Goal: Task Accomplishment & Management: Complete application form

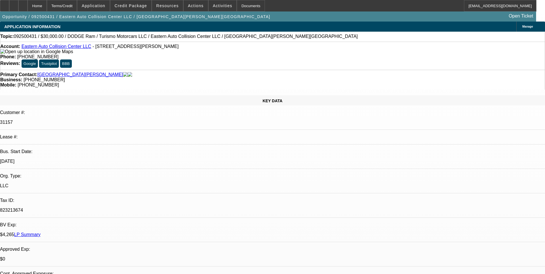
select select "0"
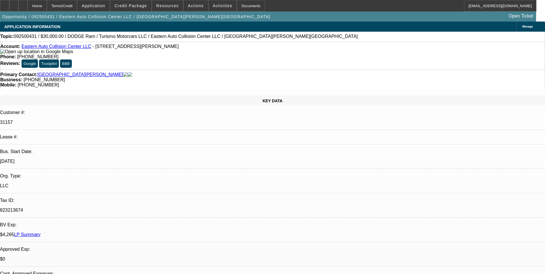
select select "0"
select select "1"
select select "6"
select select "1"
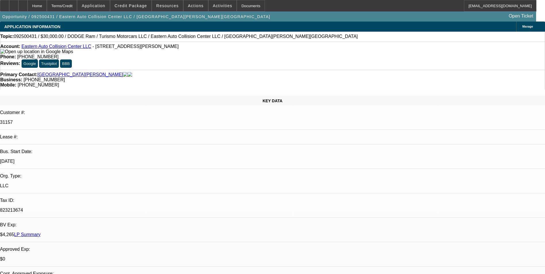
select select "1"
select select "6"
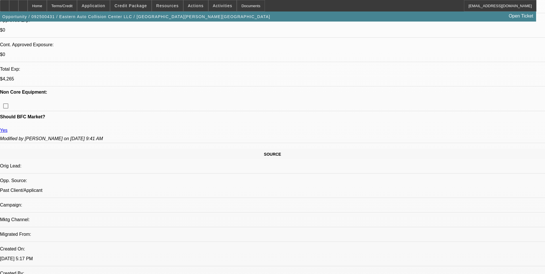
scroll to position [287, 0]
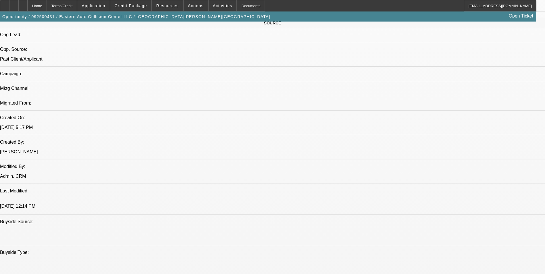
scroll to position [374, 0]
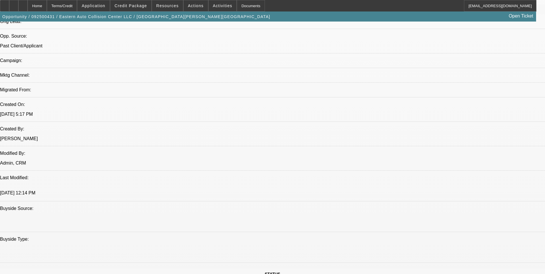
click at [144, 6] on span "Credit Package" at bounding box center [131, 5] width 32 height 5
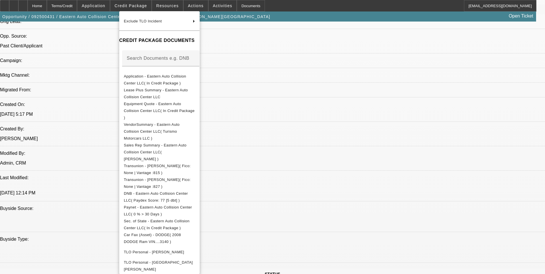
scroll to position [115, 0]
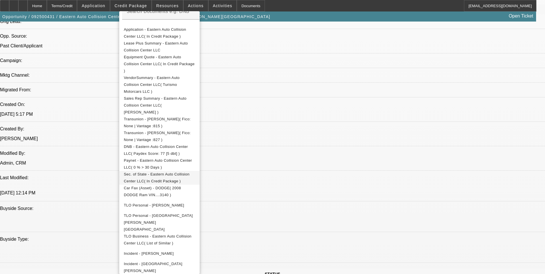
click at [195, 171] on span "Sec. of State - Eastern Auto Collision Center LLC( In Credit Package )" at bounding box center [159, 178] width 71 height 14
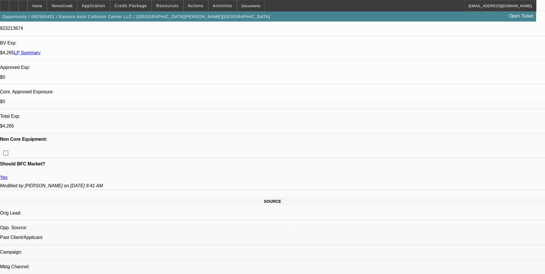
scroll to position [230, 0]
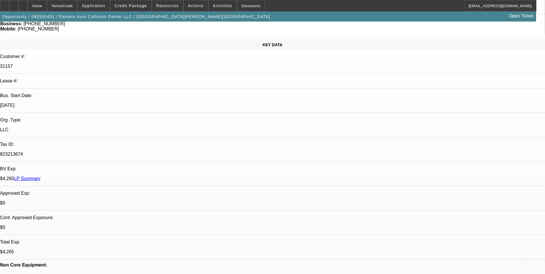
scroll to position [115, 0]
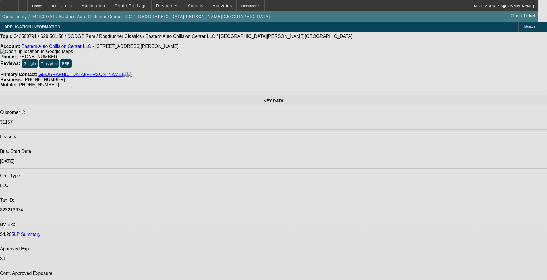
select select "0"
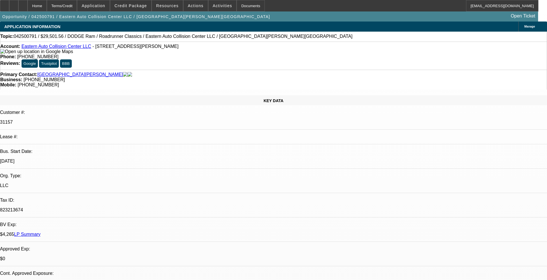
select select "0"
select select "0.1"
select select "0"
select select "0.1"
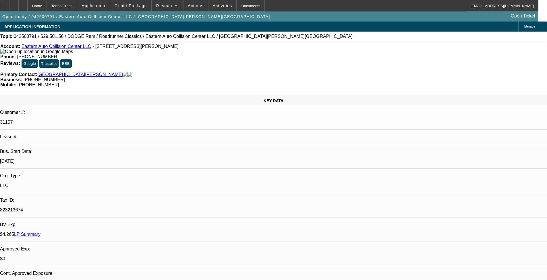
select select "0"
select select "0.1"
select select "0"
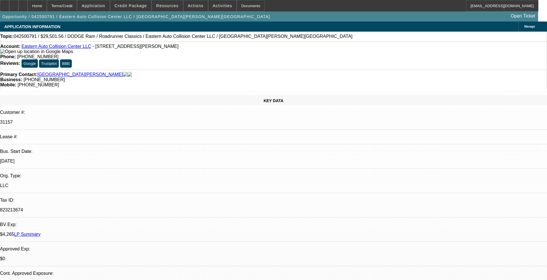
select select "0.1"
select select "1"
select select "4"
select select "1"
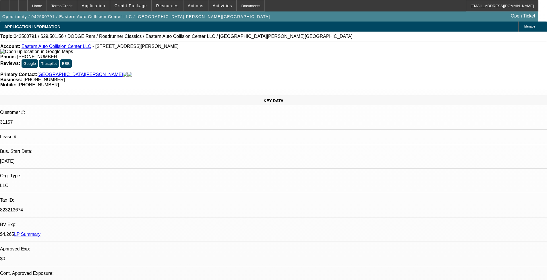
select select "1"
select select "4"
select select "1"
select select "4"
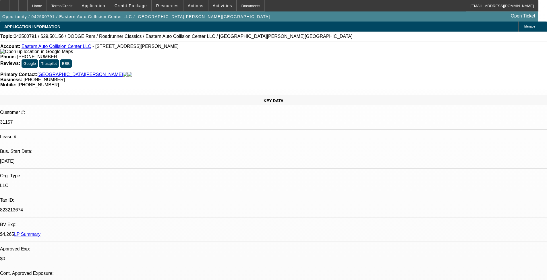
select select "1"
select select "4"
click at [136, 8] on span at bounding box center [130, 6] width 41 height 14
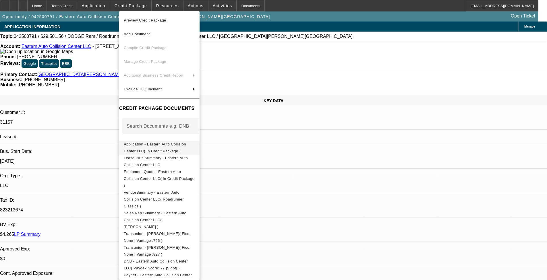
click at [186, 148] on span "Application - Eastern Auto Collision Center LLC( In Credit Package )" at bounding box center [155, 147] width 62 height 11
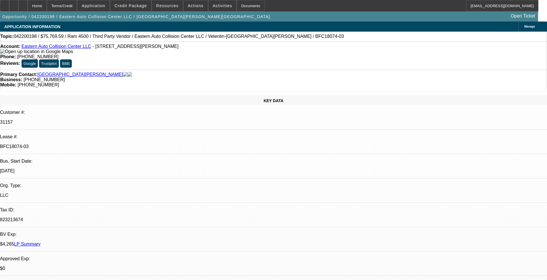
select select "0"
select select "0.1"
select select "0"
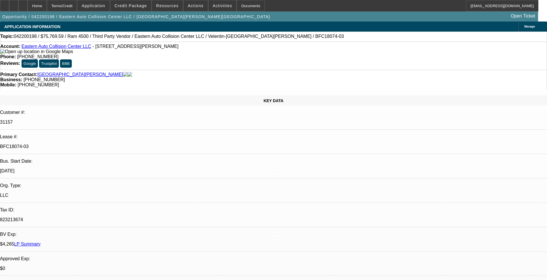
select select "0.1"
select select "0"
select select "0.1"
select select "0"
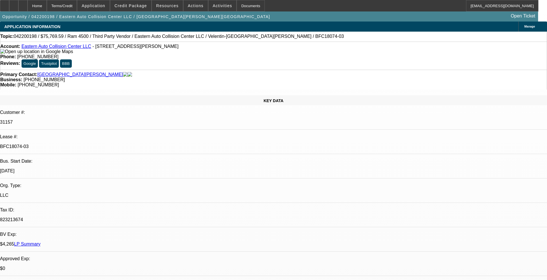
select select "0"
select select "0.1"
select select "1"
select select "4"
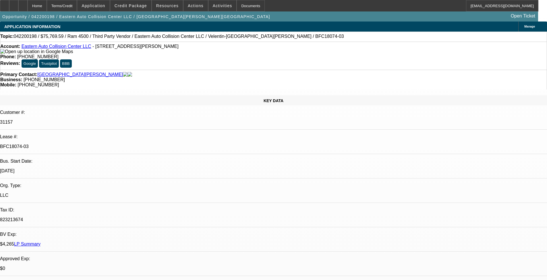
select select "1"
select select "4"
select select "1"
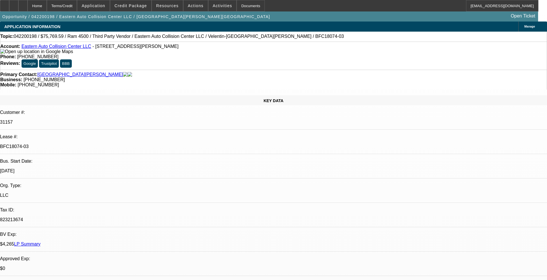
select select "4"
select select "1"
select select "4"
click at [139, 3] on span "Credit Package" at bounding box center [131, 5] width 32 height 5
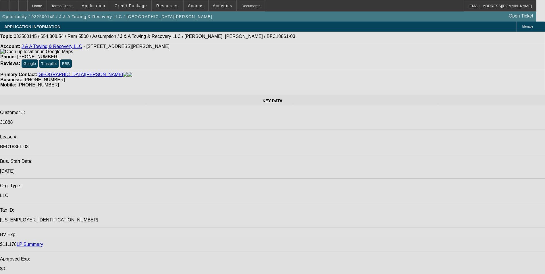
select select "0"
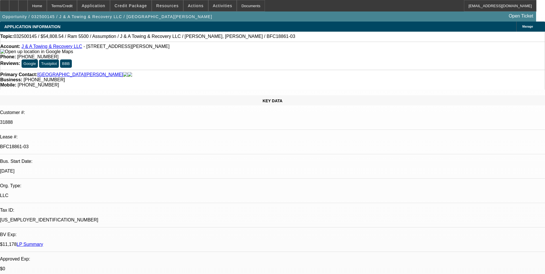
select select "0"
select select "0.1"
select select "0"
select select "0.1"
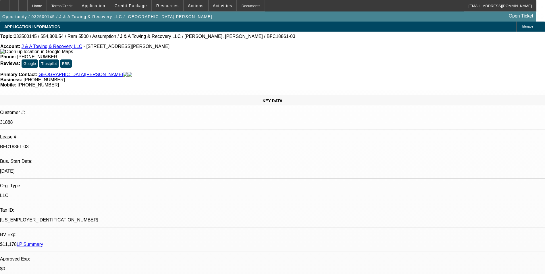
select select "0"
select select "0.1"
select select "0"
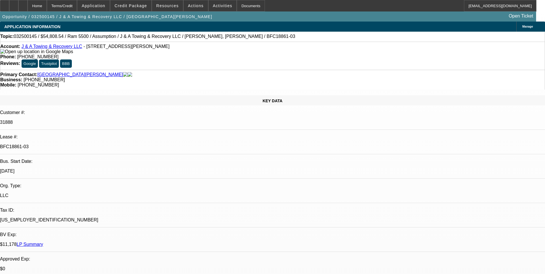
select select "0.1"
select select "1"
select select "2"
select select "4"
select select "1"
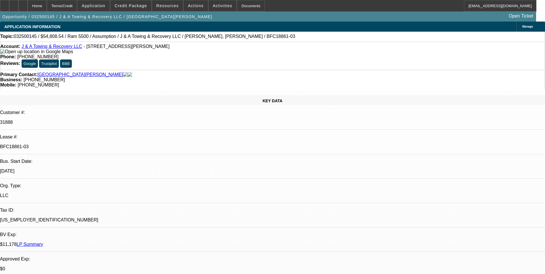
select select "2"
select select "4"
select select "1"
select select "2"
select select "4"
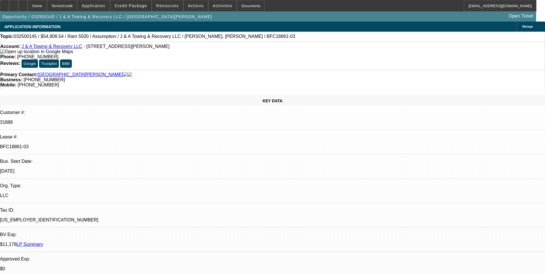
select select "1"
select select "2"
select select "4"
click at [132, 7] on span "Credit Package" at bounding box center [131, 5] width 32 height 5
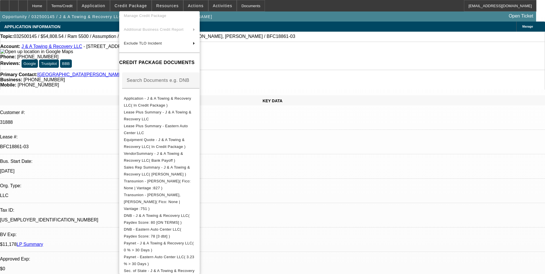
scroll to position [115, 0]
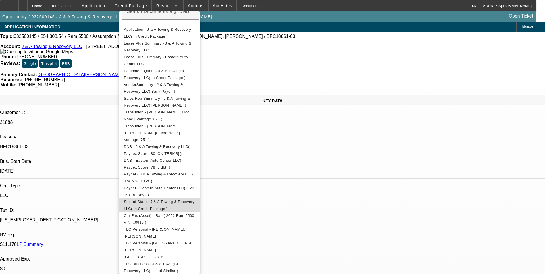
click at [190, 200] on span "Sec. of State - J & A Towing & Recovery LLC( In Credit Package )" at bounding box center [159, 205] width 71 height 11
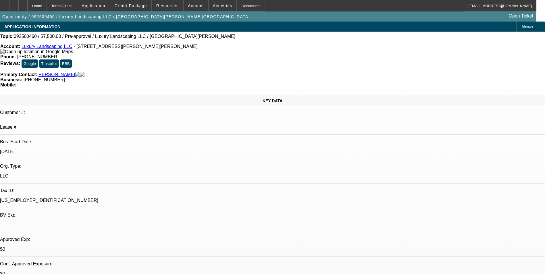
select select "0"
select select "2"
select select "0.1"
select select "1"
select select "2"
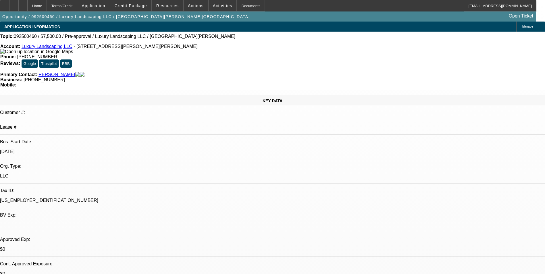
select select "4"
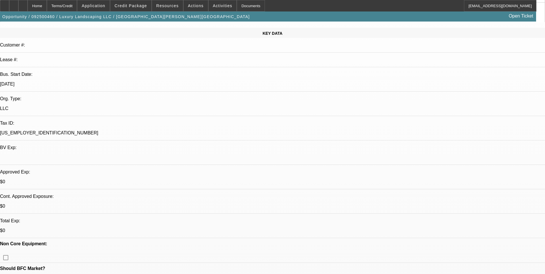
scroll to position [86, 0]
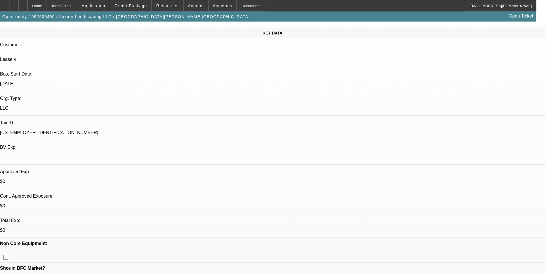
scroll to position [0, 0]
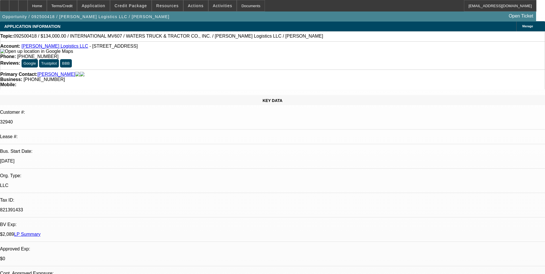
select select "0"
select select "2"
select select "0.1"
select select "0"
select select "2"
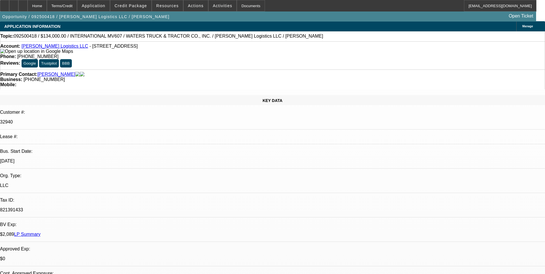
select select "0.1"
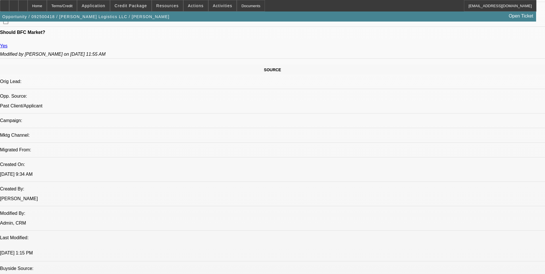
select select "1"
select select "2"
select select "4"
select select "1"
select select "2"
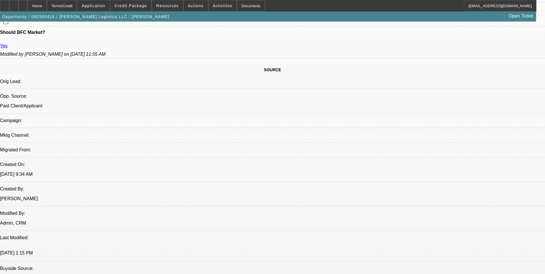
select select "4"
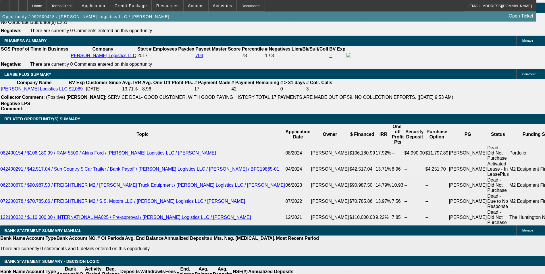
scroll to position [946, 0]
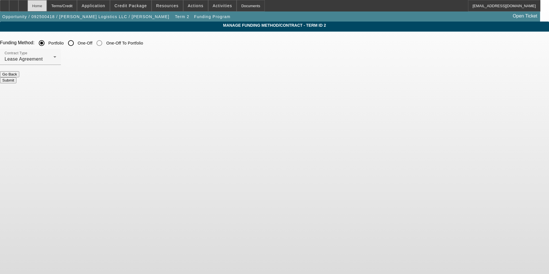
click at [47, 7] on div "Home" at bounding box center [37, 5] width 19 height 11
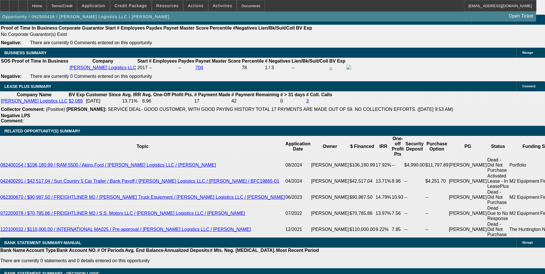
select select "0"
select select "2"
select select "0.1"
select select "4"
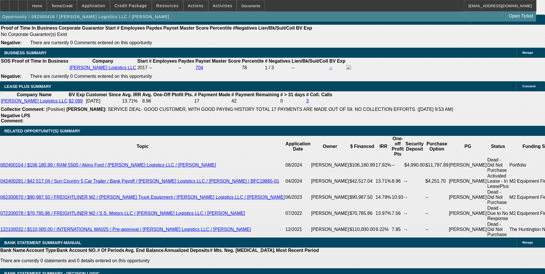
select select "0"
select select "2"
select select "0.1"
select select "4"
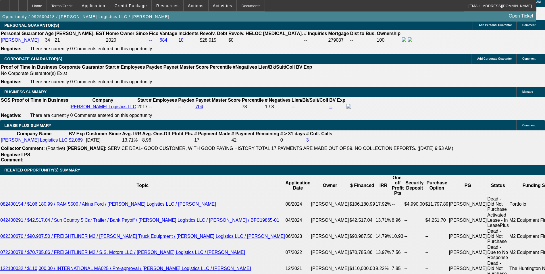
scroll to position [989, 0]
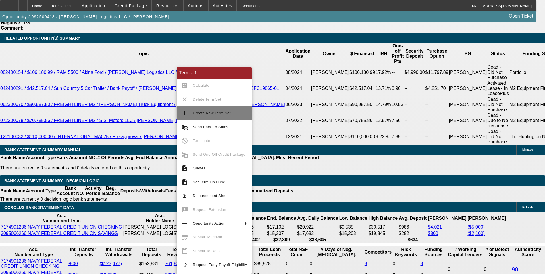
click at [219, 112] on span "Create New Term Set" at bounding box center [212, 113] width 38 height 4
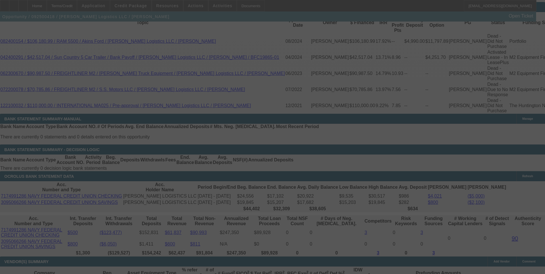
scroll to position [1018, 0]
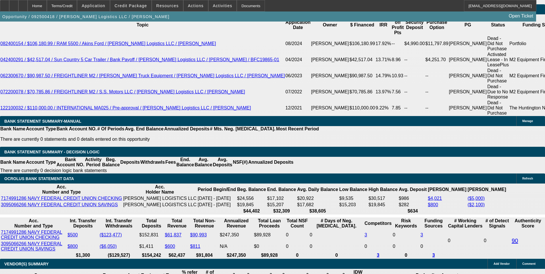
select select "0"
select select "2"
select select "0.1"
select select "0"
select select "2"
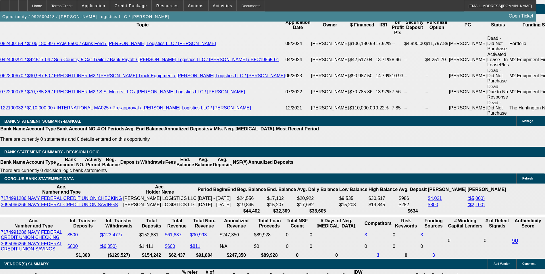
select select "0.1"
select select "0"
select select "2"
select select "0.1"
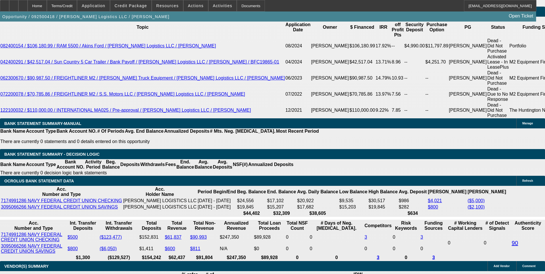
select select "1"
select select "2"
select select "4"
select select "1"
select select "2"
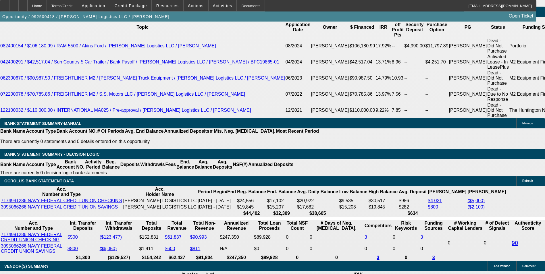
select select "4"
select select "1"
select select "2"
select select "4"
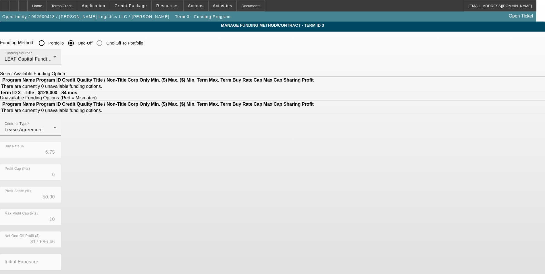
click at [64, 57] on span "LEAF Capital Funding, LLC" at bounding box center [34, 59] width 59 height 5
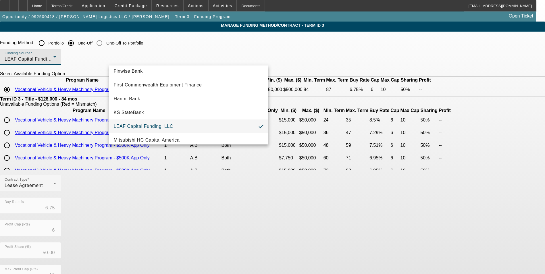
scroll to position [57, 0]
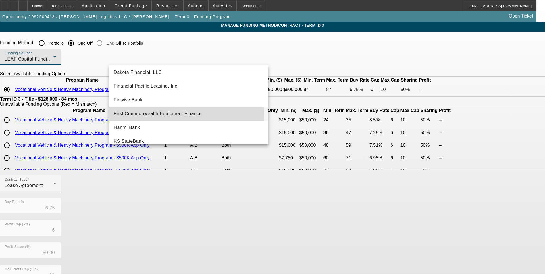
click at [149, 118] on mat-option "First Commonwealth Equipment Finance" at bounding box center [188, 114] width 159 height 14
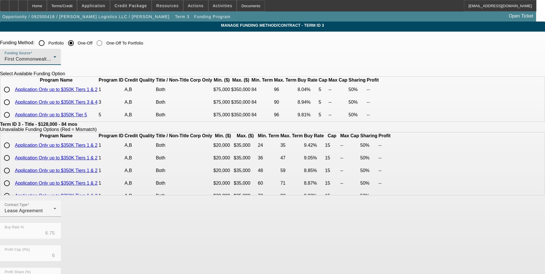
click at [13, 95] on input "radio" at bounding box center [6, 89] width 11 height 11
radio input "true"
type input "8.04"
type input "5"
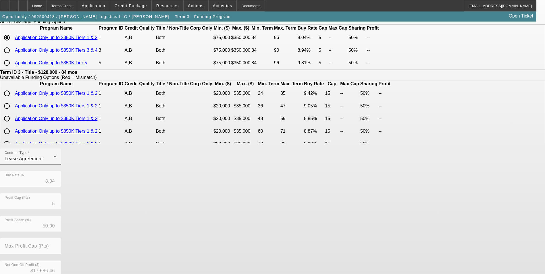
scroll to position [115, 0]
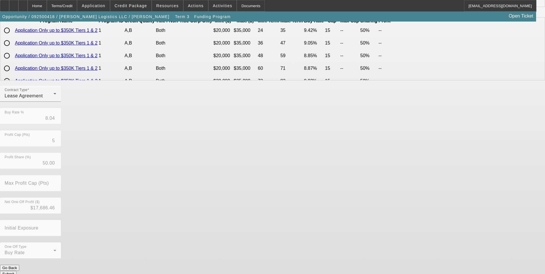
click at [16, 271] on button "Submit" at bounding box center [8, 274] width 16 height 6
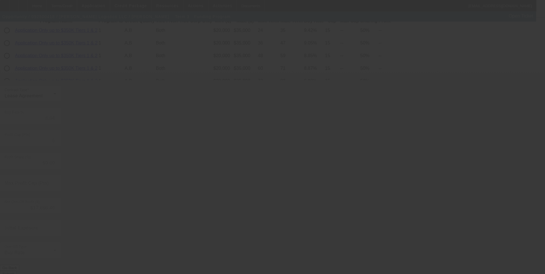
type input "6.75"
type input "6"
type input "10"
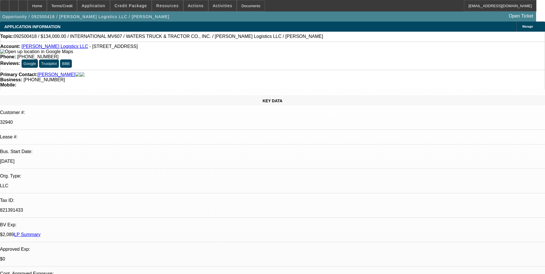
select select "0"
select select "2"
select select "0.1"
select select "4"
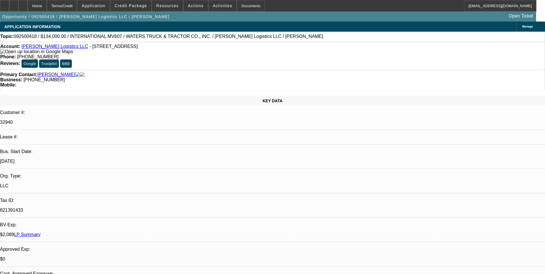
select select "0"
select select "2"
select select "0.1"
select select "4"
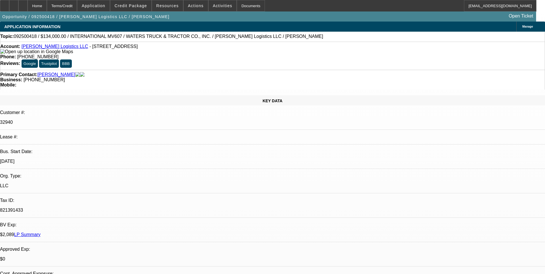
select select "0"
select select "2"
select select "0.1"
select select "4"
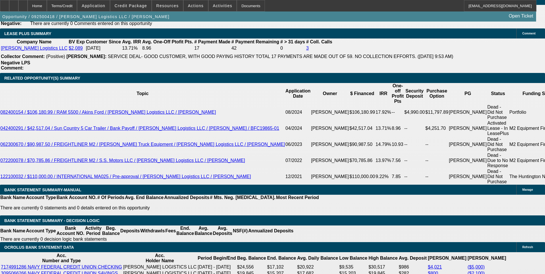
scroll to position [948, 0]
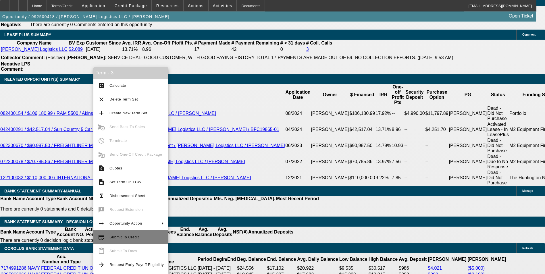
click at [136, 235] on span "Submit To Credit" at bounding box center [136, 237] width 54 height 7
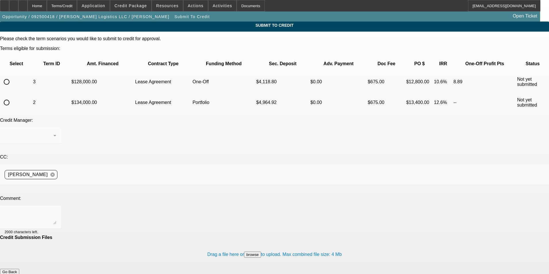
click at [12, 76] on input "radio" at bounding box center [6, 81] width 11 height 11
radio input "true"
click at [56, 210] on textarea at bounding box center [31, 217] width 52 height 14
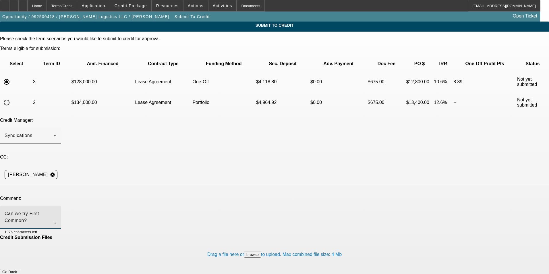
type textarea "Can we try First Common?"
click at [16, 274] on button "Submit" at bounding box center [8, 278] width 16 height 6
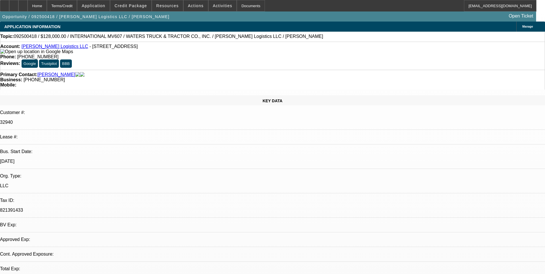
select select "0"
select select "2"
select select "0.1"
select select "4"
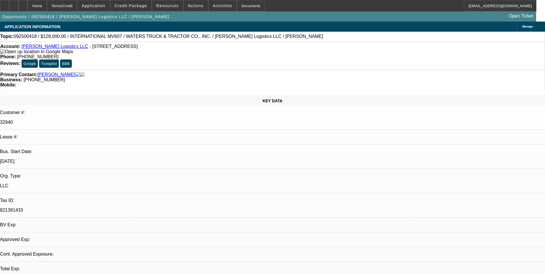
select select "0"
select select "2"
select select "0.1"
select select "4"
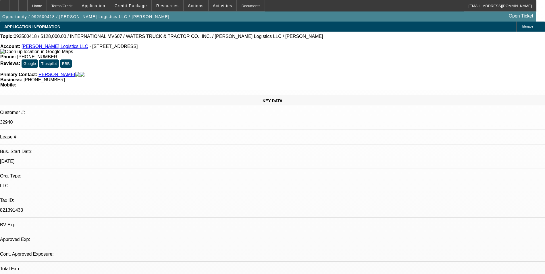
select select "0"
select select "2"
select select "0.1"
select select "4"
